Goal: Task Accomplishment & Management: Complete application form

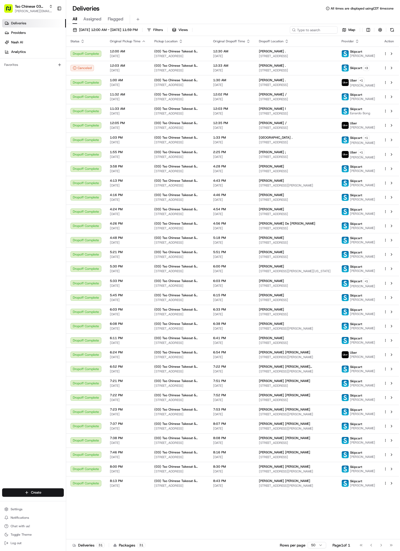
scroll to position [21, 0]
click at [38, 490] on html "Tso Chinese 03 TsoCo antonia@tsochinese.com Toggle Sidebar Deliveries Providers…" at bounding box center [200, 275] width 400 height 551
click at [49, 492] on html "Tso Chinese 03 TsoCo antonia@tsochinese.com Toggle Sidebar Deliveries Providers…" at bounding box center [200, 275] width 400 height 551
click at [53, 492] on html "Tso Chinese 03 TsoCo antonia@tsochinese.com Toggle Sidebar Deliveries Providers…" at bounding box center [200, 275] width 400 height 551
click at [72, 499] on link "Delivery" at bounding box center [95, 503] width 59 height 10
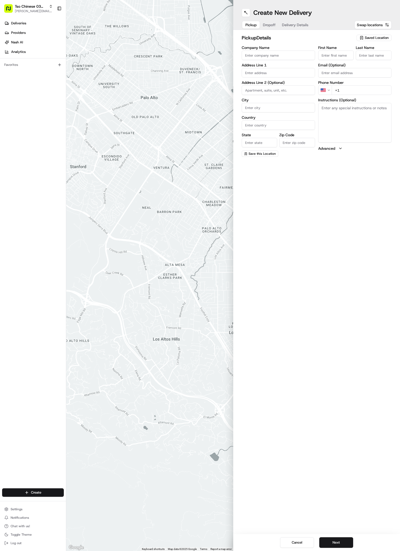
click at [382, 40] on span "Saved Location" at bounding box center [377, 37] width 24 height 5
click at [380, 51] on input "text" at bounding box center [365, 48] width 63 height 11
click at [380, 57] on span "(03) Tso Chinese Takeout & Delivery TsoCo (03)" at bounding box center [365, 60] width 65 height 10
type input "(03) Tso Chinese Takeout & Delivery TsoCo"
type input "Ste F"
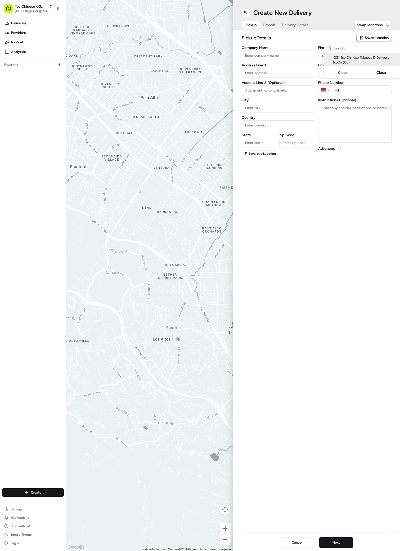
type input "Austin"
type input "US"
type input "TX"
type input "78704"
type input "Tso Chinese"
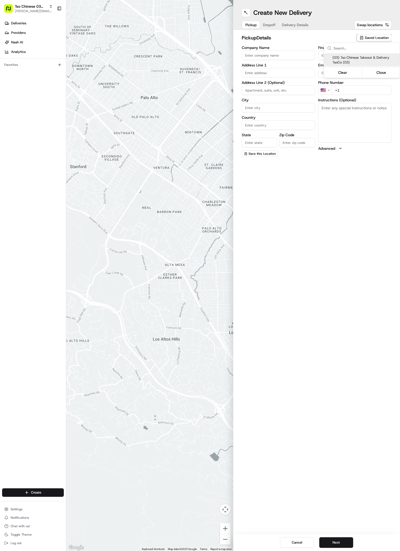
type input "TsoCo Manager"
type input "tsocostore@tsochinese.com"
type input "+1 512 428 4445"
type textarea "Submit a picture displaying address & food as Proof of Delivery. Envía una foto…"
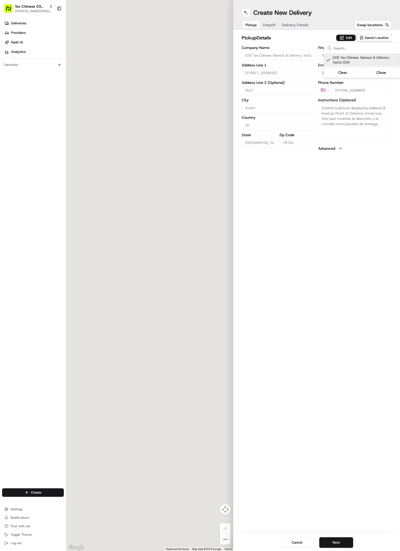
type input "2407 S Congress Ave"
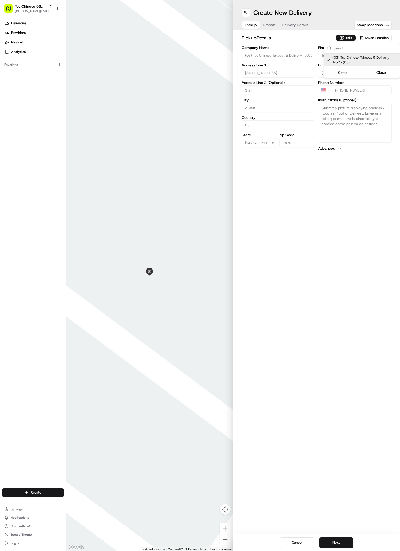
click at [333, 194] on html "Tso Chinese 03 TsoCo antonia@tsochinese.com Toggle Sidebar Deliveries Providers…" at bounding box center [200, 275] width 400 height 551
click at [329, 542] on button "Next" at bounding box center [336, 543] width 34 height 11
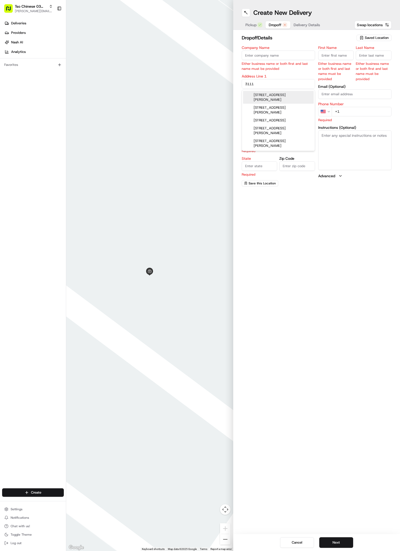
click at [288, 95] on div "3111 Parker Lane, Austin, TX" at bounding box center [278, 97] width 71 height 13
type input "3111 Parker Lane"
type input "Austin"
type input "United States"
type input "TX"
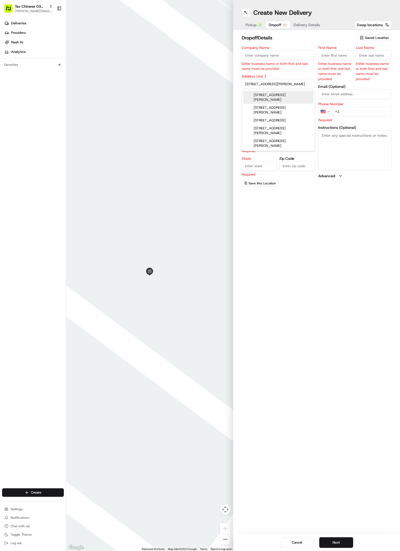
type input "78741"
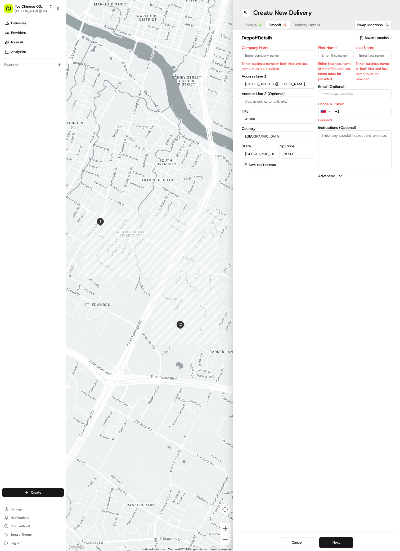
paste input "Nicole Blackburn"
type input "Nicole Blackburn"
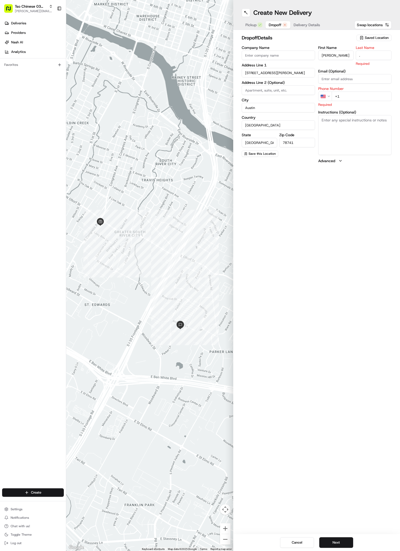
type input "."
click at [356, 102] on p "Required" at bounding box center [354, 104] width 73 height 5
click at [356, 95] on div "Phone Number US +1 Required" at bounding box center [354, 91] width 73 height 20
click at [357, 95] on input "+1" at bounding box center [362, 91] width 60 height 10
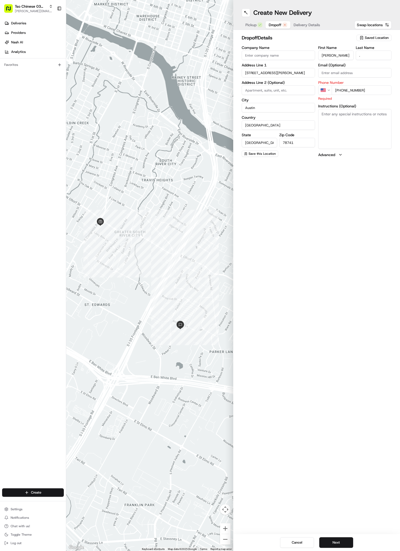
type input "+1 281 841 6187"
click at [333, 137] on textarea "Instructions (Optional)" at bounding box center [354, 129] width 73 height 40
paste textarea "Montecito Apartments. Turn into the left gate (if closed, code is #1119) drive …"
type textarea "Montecito Apartments. Turn into the left gate (if closed, code is #1119) drive …"
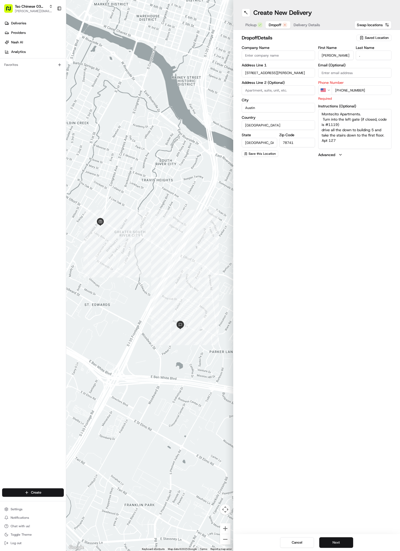
click at [331, 542] on button "Next" at bounding box center [336, 543] width 34 height 11
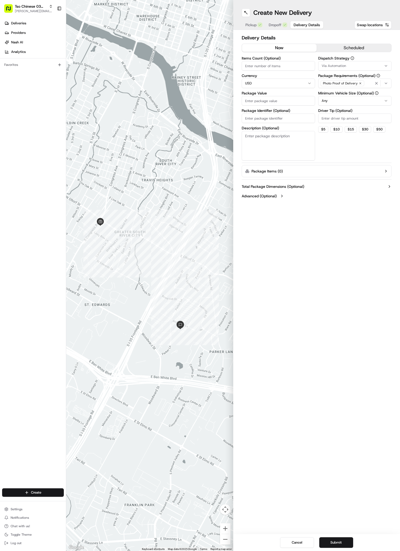
click at [335, 67] on span "Via Automation" at bounding box center [334, 66] width 24 height 5
click at [348, 96] on span "TsoCo Strategy" at bounding box center [359, 94] width 65 height 5
drag, startPoint x: 356, startPoint y: 169, endPoint x: 351, endPoint y: 136, distance: 33.5
click at [356, 169] on html "Tso Chinese 03 TsoCo antonia@tsochinese.com Toggle Sidebar Deliveries Providers…" at bounding box center [200, 275] width 400 height 551
click at [343, 120] on input "Driver Tip (Optional)" at bounding box center [354, 119] width 73 height 10
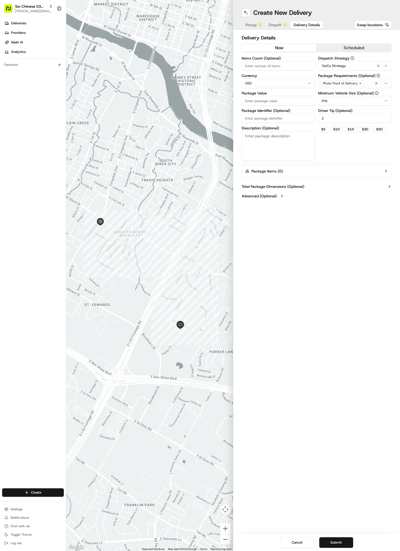
type input "2"
click at [275, 100] on input "Package Value" at bounding box center [278, 101] width 73 height 10
type input "34.53"
click at [274, 21] on div "Pickup Dropoff Delivery Details" at bounding box center [283, 25] width 82 height 10
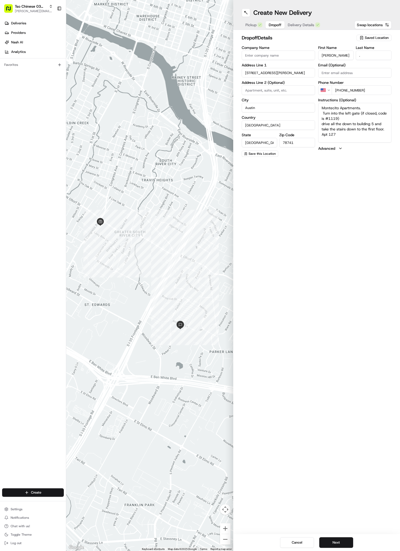
drag, startPoint x: 274, startPoint y: 26, endPoint x: 293, endPoint y: 23, distance: 19.9
click at [274, 26] on span "Dropoff" at bounding box center [275, 24] width 13 height 5
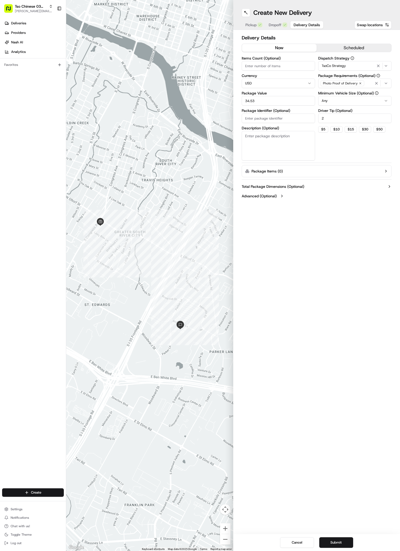
click at [298, 22] on span "Delivery Details" at bounding box center [307, 24] width 26 height 5
click at [248, 117] on input "Package Identifier (Optional)" at bounding box center [278, 119] width 73 height 10
paste input "3JJ2JRN"
type input "3JJ2JRN"
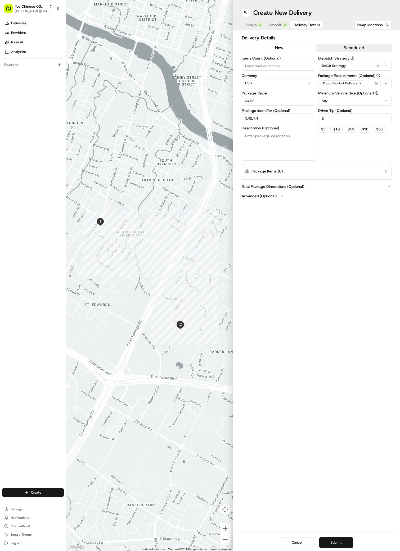
click at [334, 546] on button "Submit" at bounding box center [336, 543] width 34 height 11
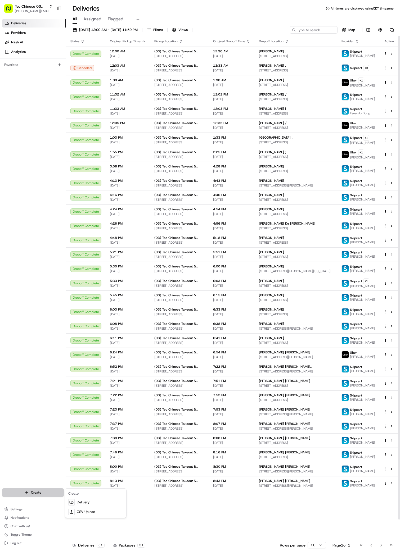
click at [37, 493] on html "Tso Chinese 03 TsoCo antonia@tsochinese.com Toggle Sidebar Deliveries Providers…" at bounding box center [200, 275] width 400 height 551
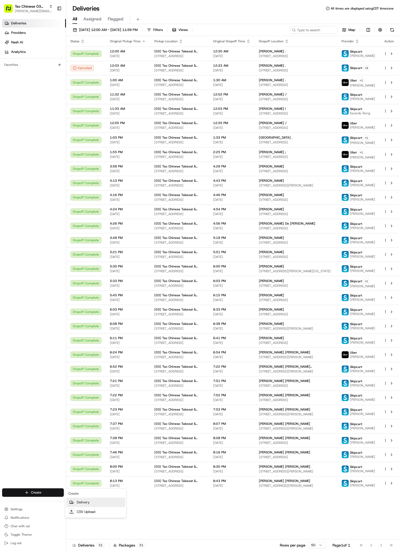
click at [91, 504] on link "Delivery" at bounding box center [95, 503] width 59 height 10
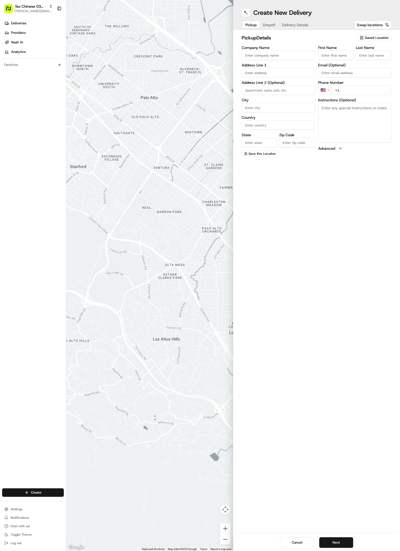
click at [381, 34] on button "Saved Location" at bounding box center [374, 37] width 35 height 7
click at [377, 74] on button "Close" at bounding box center [381, 72] width 36 height 7
click at [374, 37] on span "Saved Location" at bounding box center [377, 37] width 24 height 5
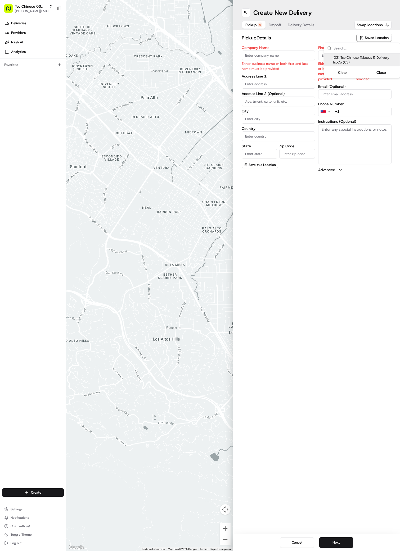
click at [374, 61] on span "(03) Tso Chinese Takeout & Delivery TsoCo (03)" at bounding box center [365, 60] width 65 height 10
type input "(03) Tso Chinese Takeout & Delivery TsoCo"
type input "Ste F"
type input "Austin"
type input "US"
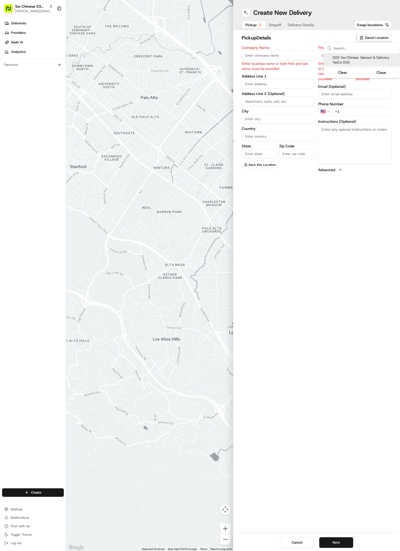
type input "TX"
type input "78704"
type input "Tso Chinese"
type input "TsoCo Manager"
type input "tsocostore@tsochinese.com"
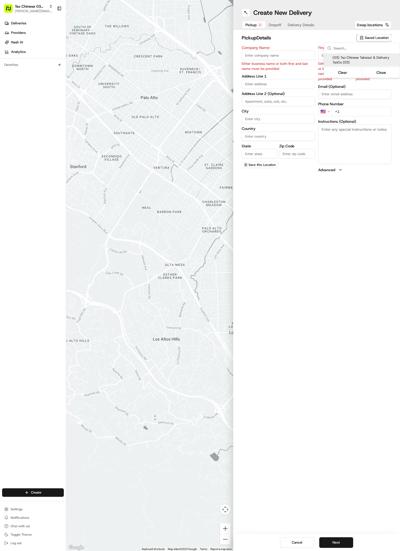
type input "+1 512 428 4445"
type textarea "Submit a picture displaying address & food as Proof of Delivery. Envía una foto…"
type input "2407 S Congress Ave"
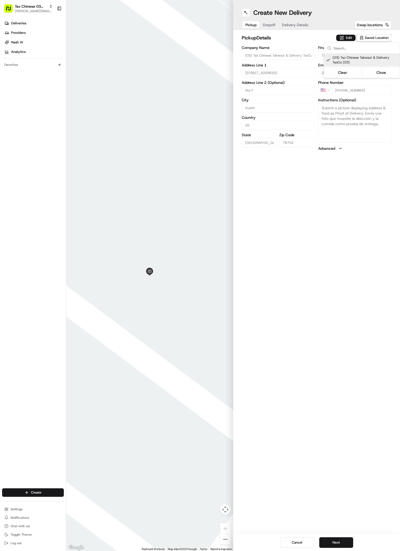
click at [325, 546] on html "Tso Chinese 03 TsoCo antonia@tsochinese.com Toggle Sidebar Deliveries Providers…" at bounding box center [200, 275] width 400 height 551
click at [326, 541] on button "Next" at bounding box center [336, 543] width 34 height 11
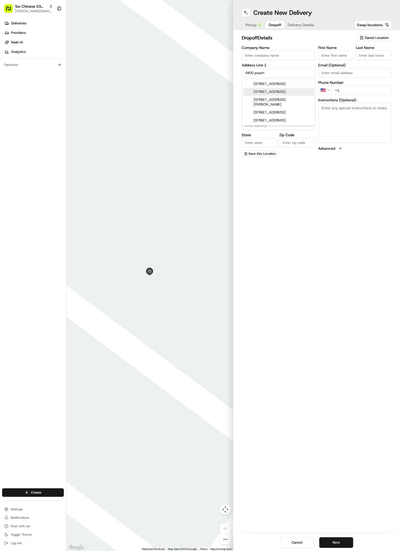
click at [297, 89] on div "4800 Peach Grove Court, Austin, TX" at bounding box center [278, 92] width 71 height 8
type input "4800 Peach Grove Court"
type input "Austin"
type input "United States"
type input "TX"
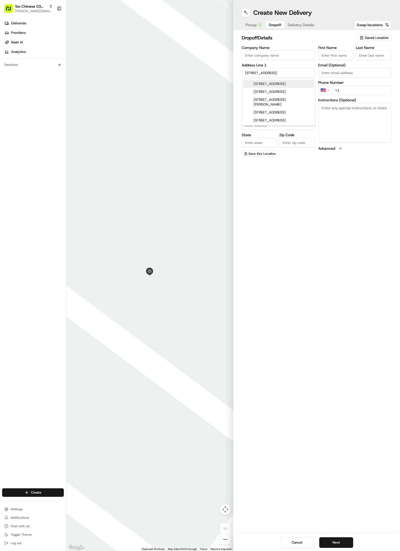
type input "78744"
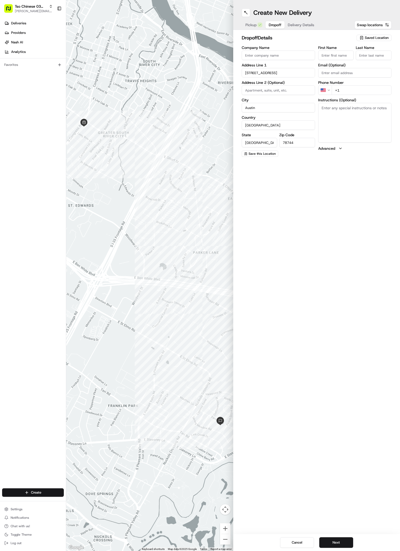
click at [335, 61] on div "First Name Last Name Email (Optional) Phone Number US +1 Instructions (Optional…" at bounding box center [354, 101] width 73 height 111
paste input "Chris Hernandez"
type input "Chris Hernandez"
type input "/"
click at [358, 104] on div "First Name Chris Hernandez Last Name / Required Email (Optional) Phone Number U…" at bounding box center [354, 102] width 73 height 112
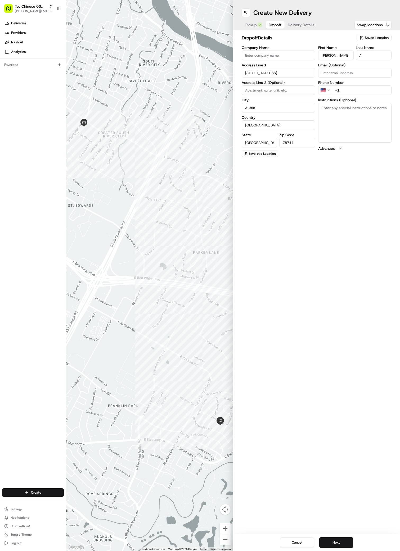
click at [358, 96] on div "First Name Chris Hernandez Last Name / Email (Optional) Phone Number US +1 Inst…" at bounding box center [354, 101] width 73 height 111
type input "+1 737 444 0005"
click at [342, 542] on button "Next" at bounding box center [336, 543] width 34 height 11
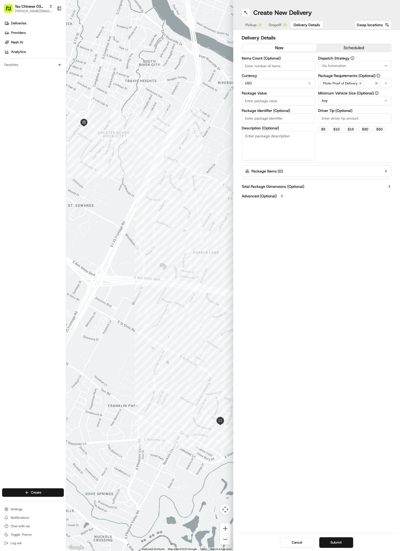
click at [325, 61] on button "Via Automation" at bounding box center [354, 66] width 73 height 10
click at [335, 91] on div "Via Automation" at bounding box center [356, 87] width 76 height 8
click at [335, 92] on span "TsoCo Strategy" at bounding box center [359, 94] width 65 height 5
click at [340, 198] on html "Tso Chinese 03 TsoCo antonia@tsochinese.com Toggle Sidebar Deliveries Providers…" at bounding box center [200, 275] width 400 height 551
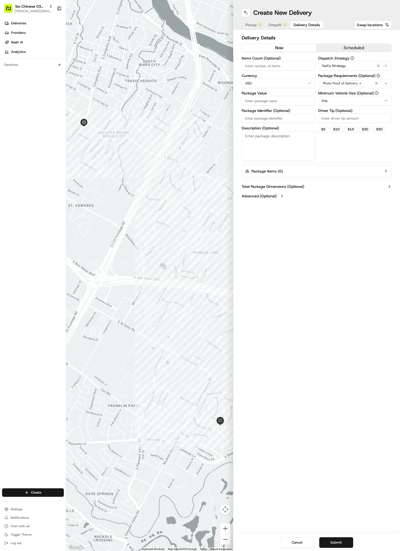
click at [336, 123] on input "Driver Tip (Optional)" at bounding box center [354, 119] width 73 height 10
type input "2"
drag, startPoint x: 272, startPoint y: 102, endPoint x: 277, endPoint y: 102, distance: 4.2
click at [272, 102] on input "Package Value" at bounding box center [278, 101] width 73 height 10
type input "44.27"
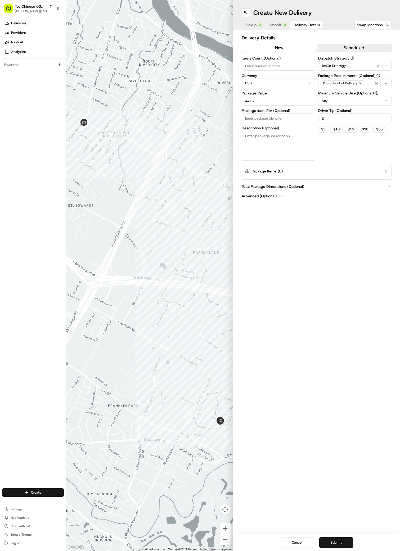
click at [277, 120] on input "Package Identifier (Optional)" at bounding box center [278, 119] width 73 height 10
paste input "1PUCDBJ"
type input "1PUCDBJ"
click at [332, 545] on button "Submit" at bounding box center [336, 543] width 34 height 11
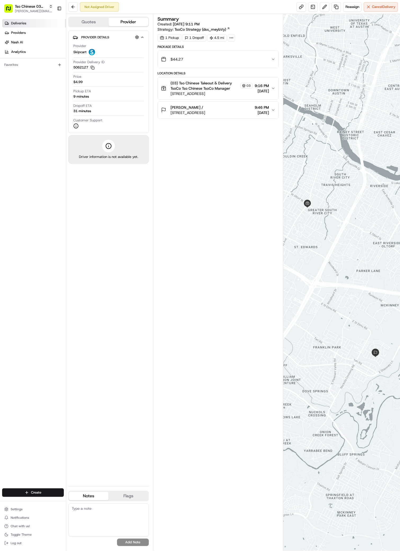
click at [22, 23] on span "Deliveries" at bounding box center [18, 23] width 15 height 5
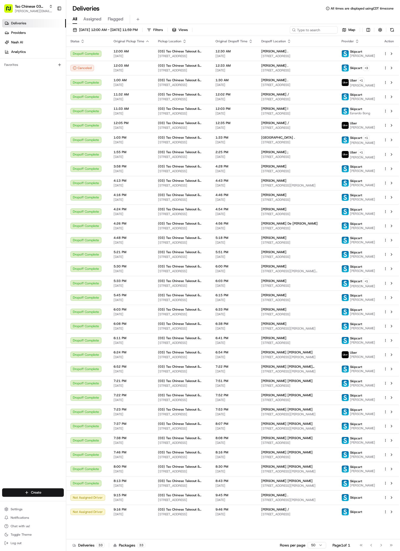
scroll to position [49, 0]
click at [31, 495] on html "Tso Chinese 03 TsoCo antonia@tsochinese.com Toggle Sidebar Deliveries Providers…" at bounding box center [200, 275] width 400 height 551
click at [91, 504] on link "Delivery" at bounding box center [95, 503] width 59 height 10
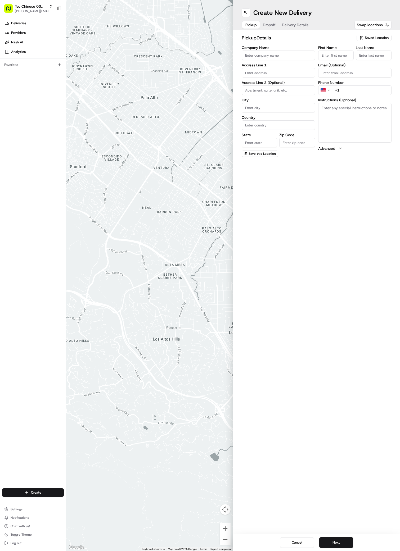
click at [375, 38] on span "Saved Location" at bounding box center [377, 37] width 24 height 5
click at [374, 61] on span "(03) Tso Chinese Takeout & Delivery TsoCo (03)" at bounding box center [365, 60] width 65 height 10
type input "(03) Tso Chinese Takeout & Delivery TsoCo"
type input "Ste F"
type input "Austin"
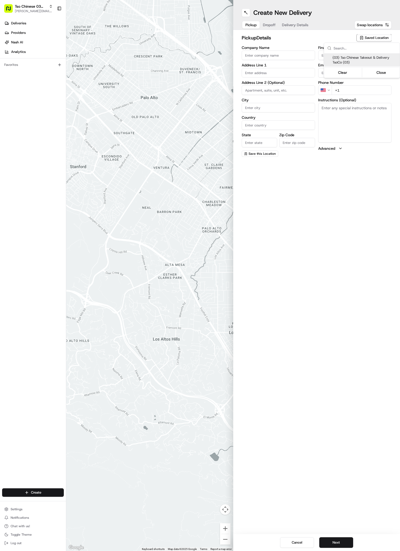
type input "US"
type input "TX"
type input "78704"
type input "Tso Chinese"
type input "TsoCo Manager"
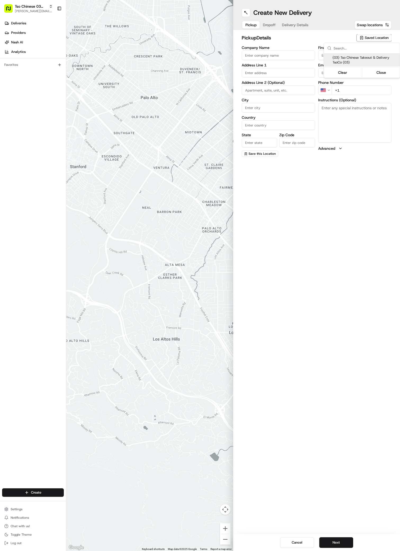
type input "tsocostore@tsochinese.com"
type input "+1 512 428 4445"
type textarea "Submit a picture displaying address & food as Proof of Delivery. Envía una foto…"
type input "2407 S Congress Ave"
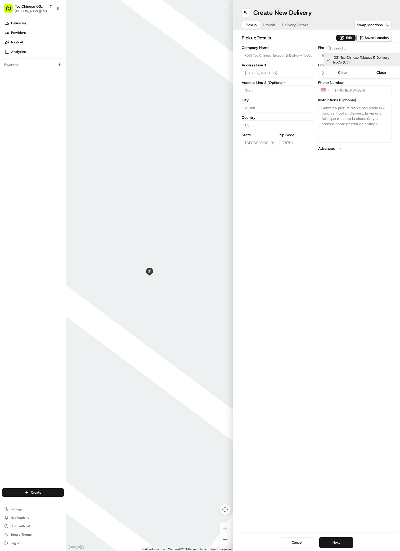
click at [340, 538] on html "Tso Chinese 03 TsoCo antonia@tsochinese.com Toggle Sidebar Deliveries Providers…" at bounding box center [200, 275] width 400 height 551
click at [340, 538] on button "Next" at bounding box center [336, 543] width 34 height 11
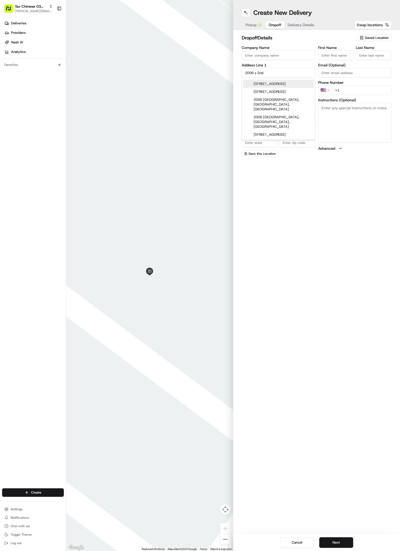
click at [279, 83] on div "2006 South 2nd Street, Austin, TX" at bounding box center [278, 84] width 71 height 8
type input "2006 S 2nd St, Austin, TX 78704, USA"
type input "Austin"
type input "United States"
type input "TX"
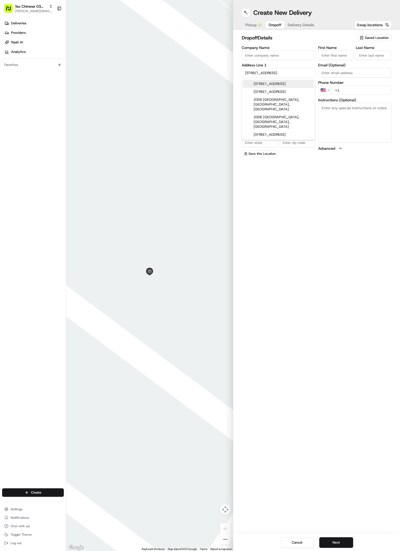
type input "78704"
type input "2006 South 2nd Street"
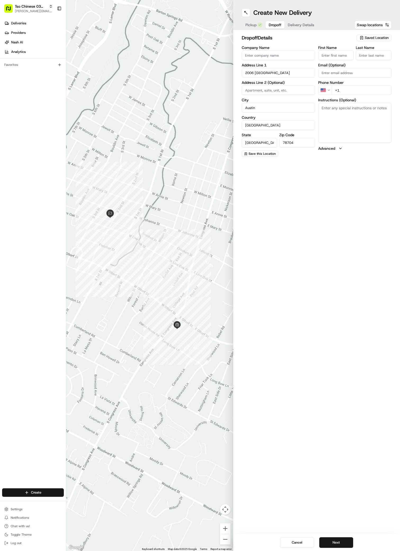
paste input "Shay Roalson"
type input "Shay Roalson"
type input "/"
type input "+1 512 426 9847"
click at [339, 132] on textarea "Instructions (Optional)" at bounding box center [354, 123] width 73 height 40
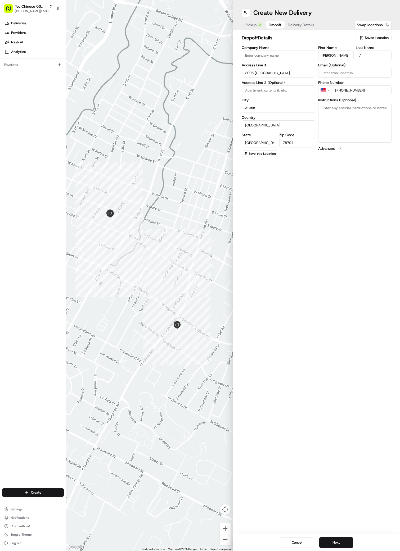
click at [339, 132] on textarea "Instructions (Optional)" at bounding box center [354, 123] width 73 height 40
paste textarea "Purple house, big porch. Feel free to ring bell and leave bag on the porch. Tha…"
type textarea "Purple house, big porch. Feel free to ring bell and leave bag on the porch. Tha…"
click at [336, 544] on button "Next" at bounding box center [336, 543] width 34 height 11
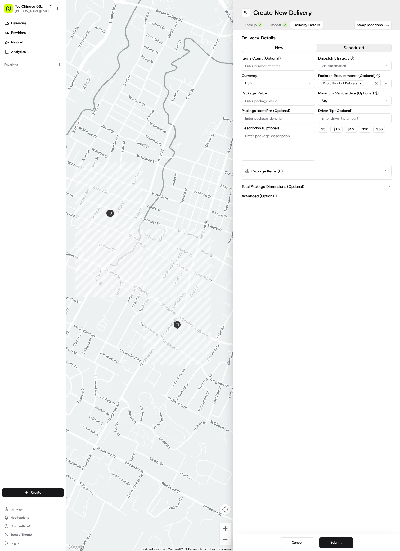
click at [335, 67] on span "Via Automation" at bounding box center [334, 66] width 24 height 5
click at [343, 94] on span "TsoCo Strategy" at bounding box center [359, 94] width 65 height 5
click at [372, 176] on html "Tso Chinese 03 TsoCo antonia@tsochinese.com Toggle Sidebar Deliveries Providers…" at bounding box center [200, 275] width 400 height 551
click at [338, 119] on input "Driver Tip (Optional)" at bounding box center [354, 119] width 73 height 10
type input "2"
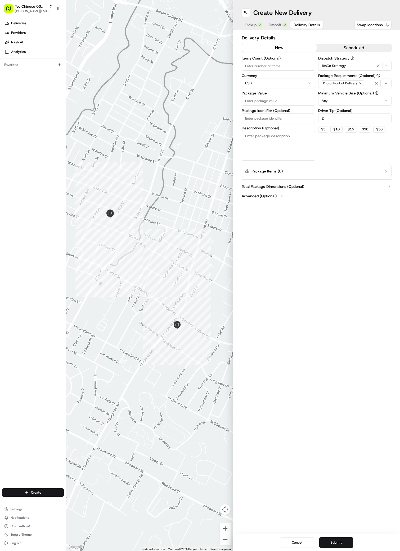
click at [289, 99] on input "Package Value" at bounding box center [278, 101] width 73 height 10
type input "87.36"
click at [290, 116] on input "Package Identifier (Optional)" at bounding box center [278, 119] width 73 height 10
paste input "N21P536"
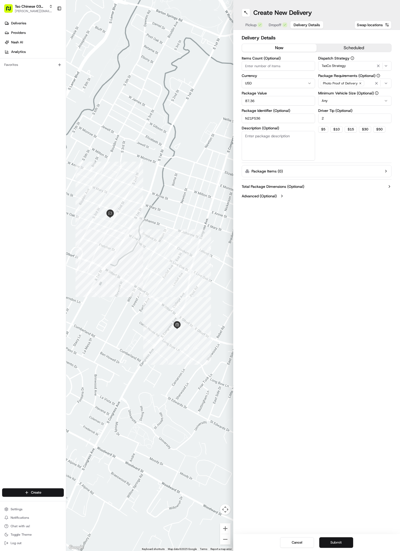
type input "N21P536"
click at [324, 546] on button "Submit" at bounding box center [336, 543] width 34 height 11
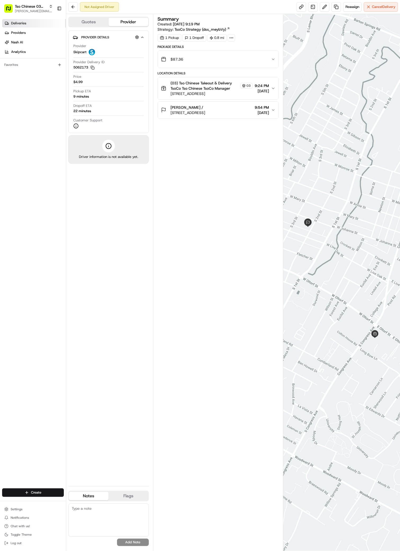
click at [30, 25] on link "Deliveries" at bounding box center [34, 23] width 64 height 8
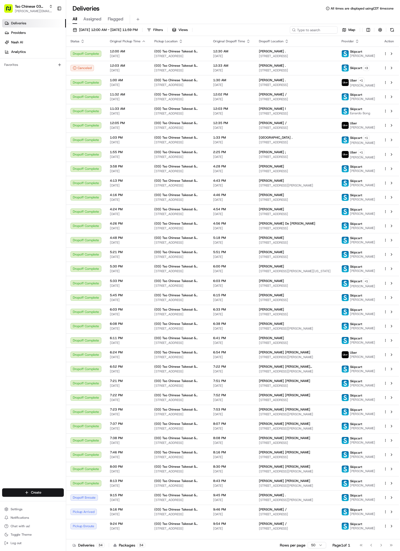
scroll to position [72, 0]
click at [36, 491] on html "Tso Chinese 03 TsoCo antonia@tsochinese.com Toggle Sidebar Deliveries Providers…" at bounding box center [200, 275] width 400 height 551
click at [85, 499] on link "Delivery" at bounding box center [95, 503] width 59 height 10
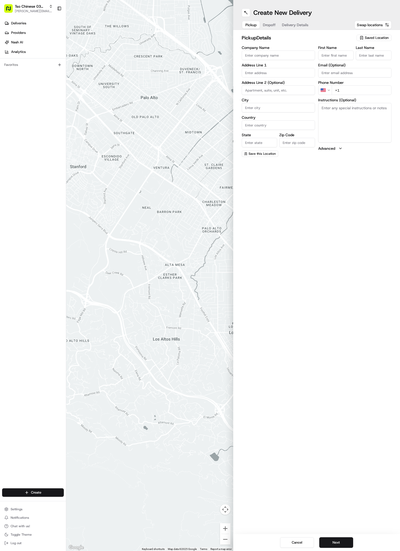
click at [381, 35] on div "Saved Location" at bounding box center [374, 38] width 35 height 6
click at [380, 58] on span "(03) Tso Chinese Takeout & Delivery TsoCo (03)" at bounding box center [365, 60] width 65 height 10
type input "(03) Tso Chinese Takeout & Delivery TsoCo"
type input "Ste F"
type input "Austin"
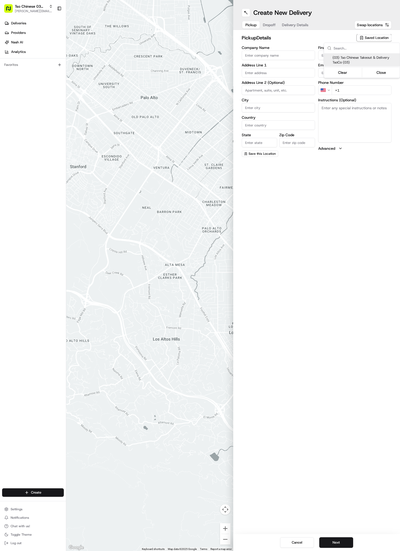
type input "US"
type input "TX"
type input "78704"
type input "Tso Chinese"
type input "TsoCo Manager"
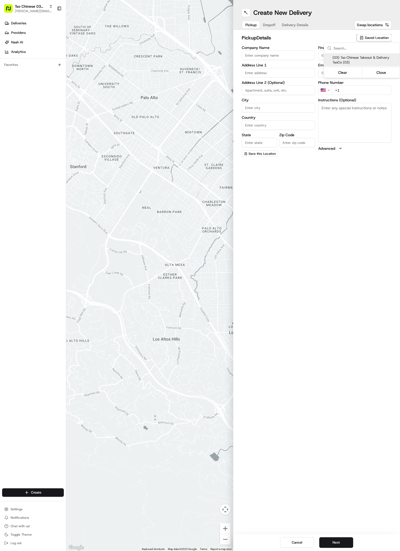
type input "tsocostore@tsochinese.com"
type input "+1 512 428 4445"
type textarea "Submit a picture displaying address & food as Proof of Delivery. Envía una foto…"
type input "2407 S Congress Ave"
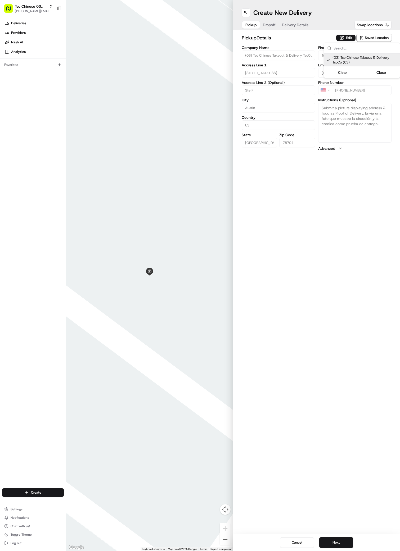
click at [317, 542] on html "Tso Chinese 03 TsoCo antonia@tsochinese.com Toggle Sidebar Deliveries Providers…" at bounding box center [200, 275] width 400 height 551
click at [325, 542] on button "Next" at bounding box center [336, 543] width 34 height 11
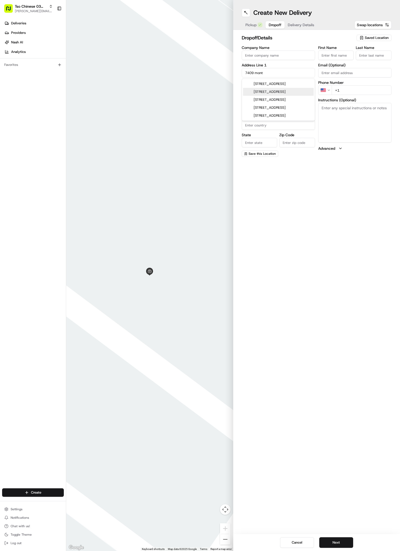
click at [284, 92] on div "7409 Montezuma St, Austin, TX" at bounding box center [278, 92] width 71 height 8
type input "7409 Montezuma St, Austin, TX 78744, USA"
type input "Austin"
type input "United States"
type input "TX"
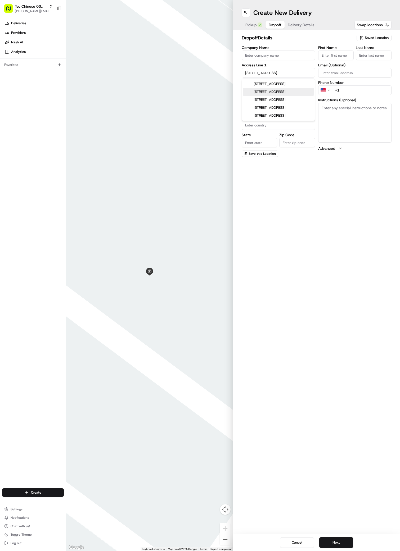
type input "78744"
type input "7409 Montezuma Street"
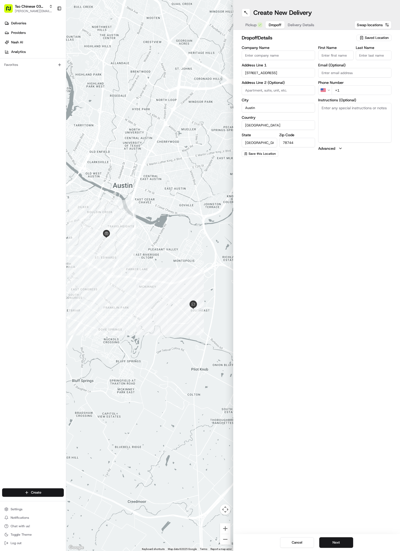
paste input "Zach Holmes"
type input "Zach Holmes"
type input "/"
type input "+1 512 484 4195"
click at [327, 544] on button "Next" at bounding box center [336, 543] width 34 height 11
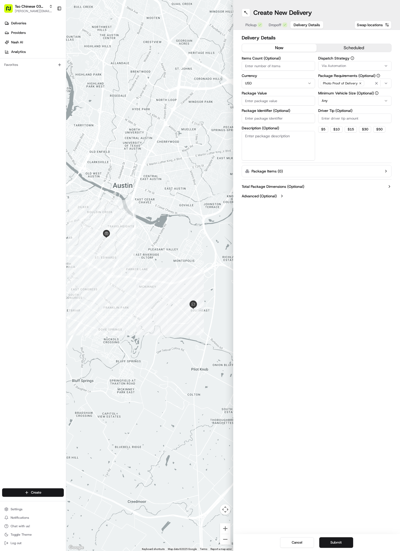
click at [351, 67] on div "Via Automation" at bounding box center [355, 66] width 71 height 5
click at [346, 94] on span "TsoCo Strategy" at bounding box center [359, 94] width 65 height 5
click at [358, 170] on html "Tso Chinese 03 TsoCo antonia@tsochinese.com Toggle Sidebar Deliveries Providers…" at bounding box center [200, 275] width 400 height 551
click at [343, 119] on input "Driver Tip (Optional)" at bounding box center [354, 119] width 73 height 10
type input "2"
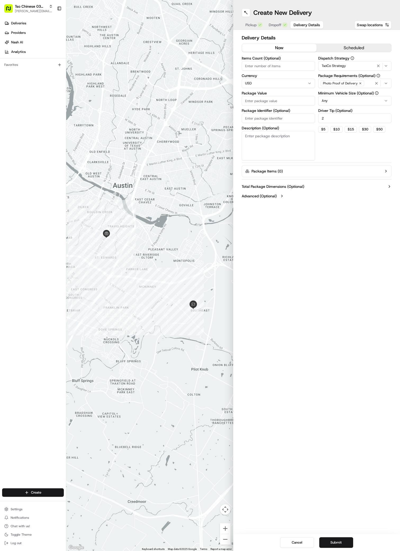
click at [284, 97] on input "Package Value" at bounding box center [278, 101] width 73 height 10
type input "29.12"
click at [253, 117] on input "Package Identifier (Optional)" at bounding box center [278, 119] width 73 height 10
paste input "OJKMBMG"
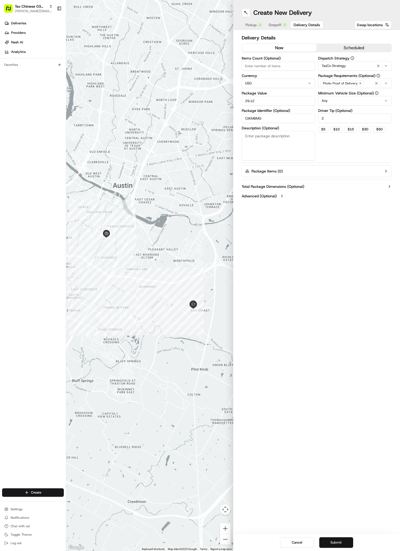
type input "OJKMBMG"
click at [336, 542] on button "Submit" at bounding box center [336, 543] width 34 height 11
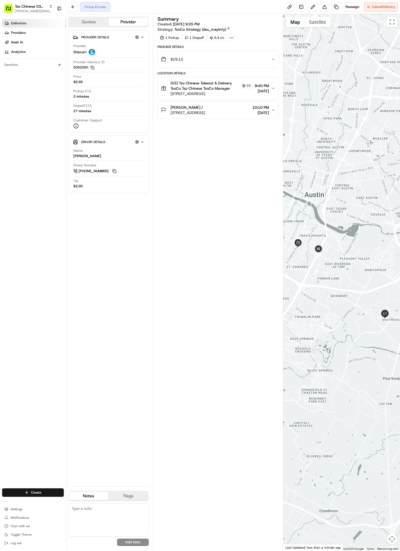
click at [12, 21] on span "Deliveries" at bounding box center [18, 23] width 15 height 5
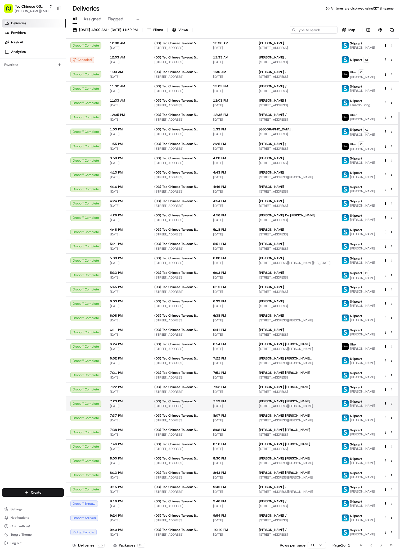
scroll to position [89, 0]
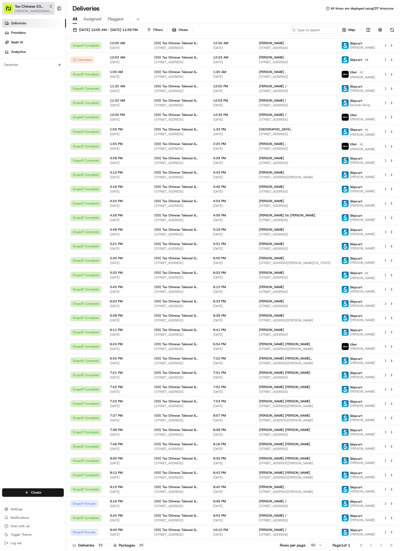
click at [26, 11] on span "[PERSON_NAME][EMAIL_ADDRESS][DOMAIN_NAME]" at bounding box center [34, 11] width 38 height 4
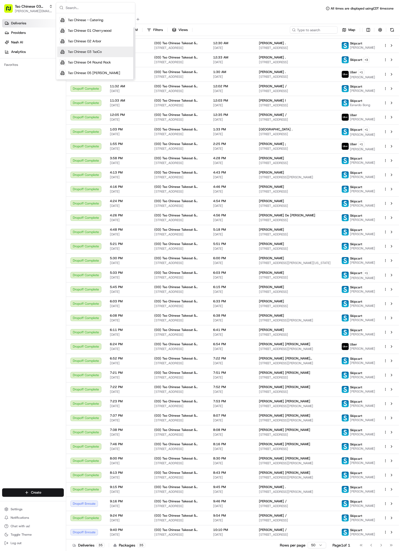
scroll to position [18, 0]
click at [104, 70] on div "Tso Chinese 05 Menchaca" at bounding box center [95, 73] width 77 height 11
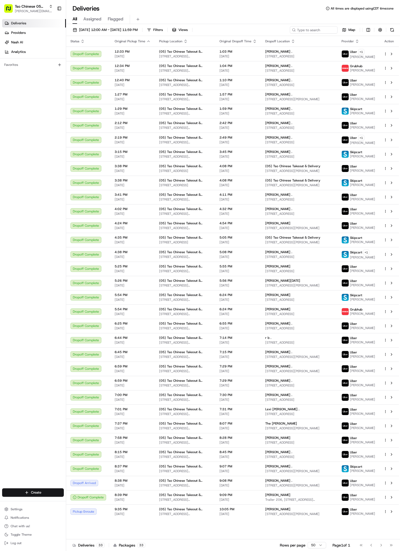
click at [19, 16] on div "Tso Chinese 05 Menchaca antonia@tsochinese.com Toggle Sidebar" at bounding box center [33, 8] width 66 height 17
click at [22, 5] on div "antonia@tsochinese.com antonia@tsochinese.com" at bounding box center [57, 4] width 92 height 8
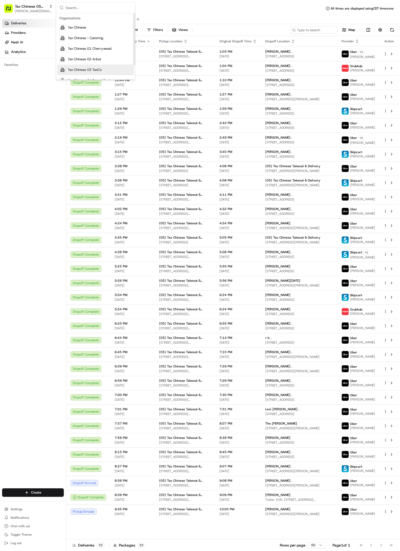
click at [84, 70] on span "Tso Chinese 03 TsoCo" at bounding box center [85, 70] width 34 height 5
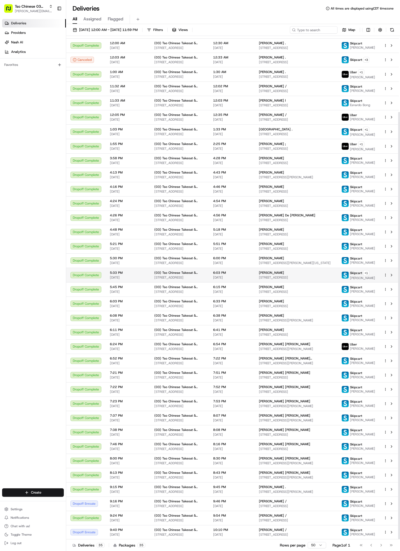
scroll to position [89, 0]
